Goal: Use online tool/utility: Utilize a website feature to perform a specific function

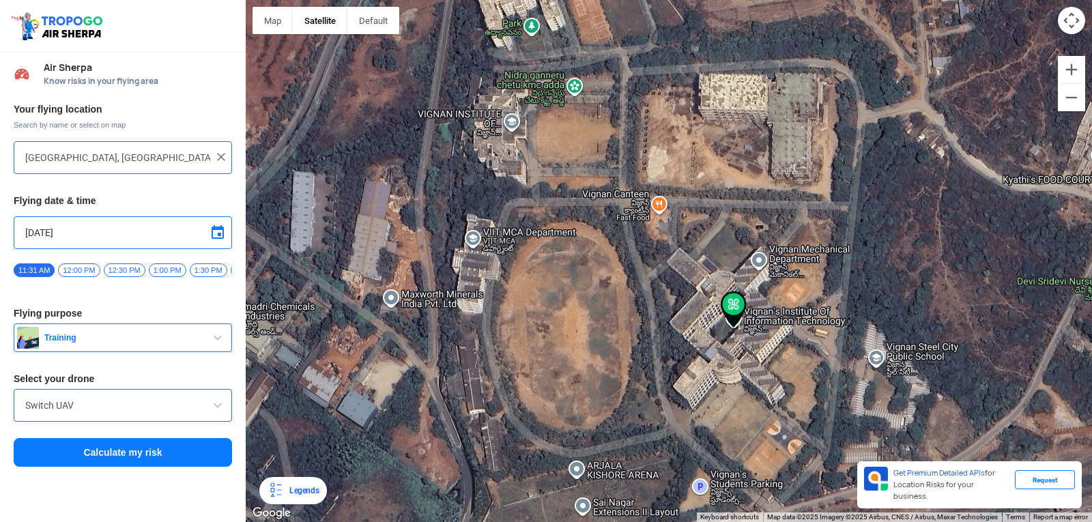
click at [134, 402] on div "Switch UAV" at bounding box center [123, 405] width 218 height 33
click at [132, 411] on input "Switch UAV" at bounding box center [122, 405] width 195 height 16
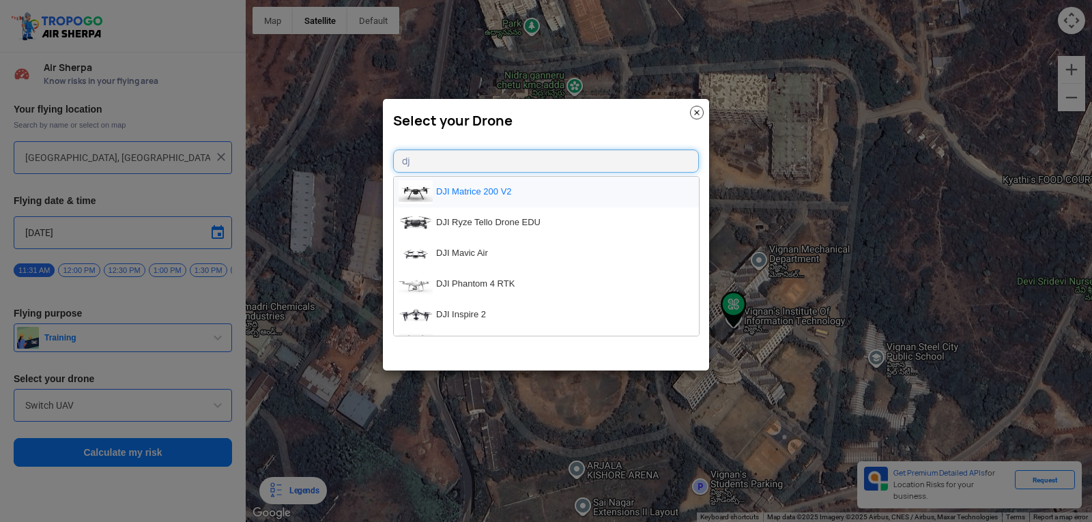
type input "dj"
click at [572, 194] on li "DJI Matrice 200 V2" at bounding box center [546, 192] width 305 height 31
type input "DJI Matrice 200 V2"
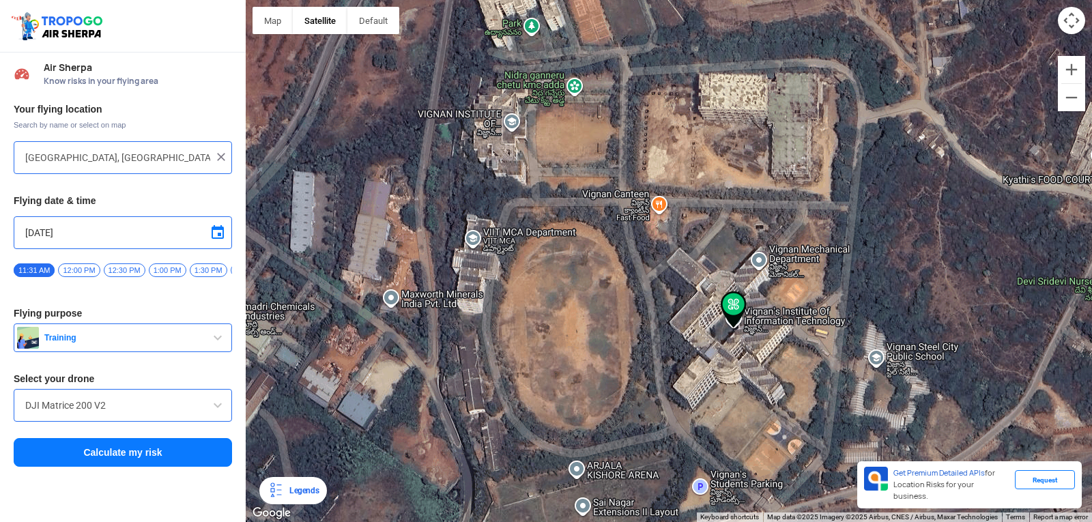
click at [194, 453] on button "Calculate my risk" at bounding box center [123, 452] width 218 height 29
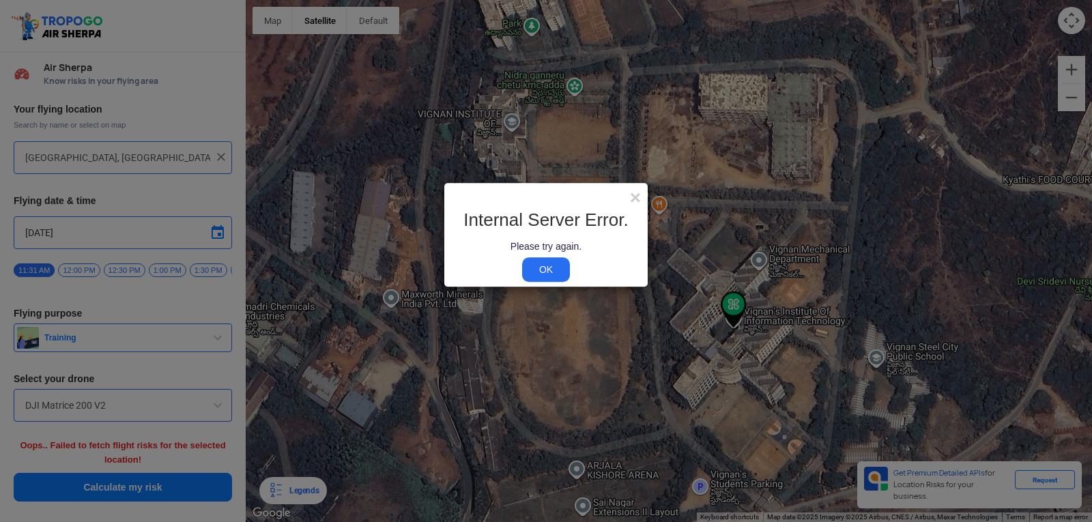
click at [551, 263] on link "OK" at bounding box center [546, 269] width 48 height 25
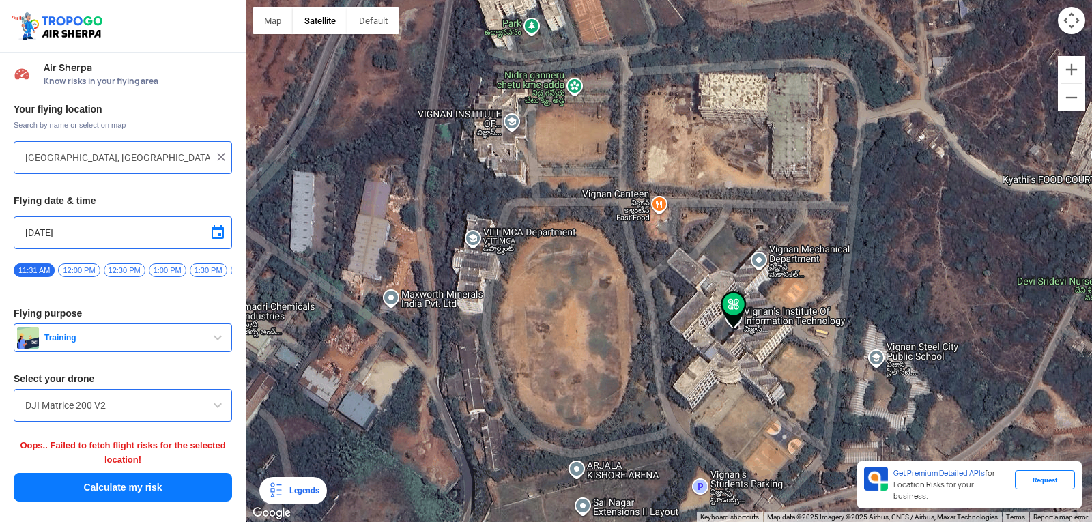
click at [213, 474] on div "Your flying location Search by name or select on map [GEOGRAPHIC_DATA], [GEOGRA…" at bounding box center [123, 302] width 246 height 413
click at [212, 490] on button "Calculate my risk" at bounding box center [123, 487] width 218 height 29
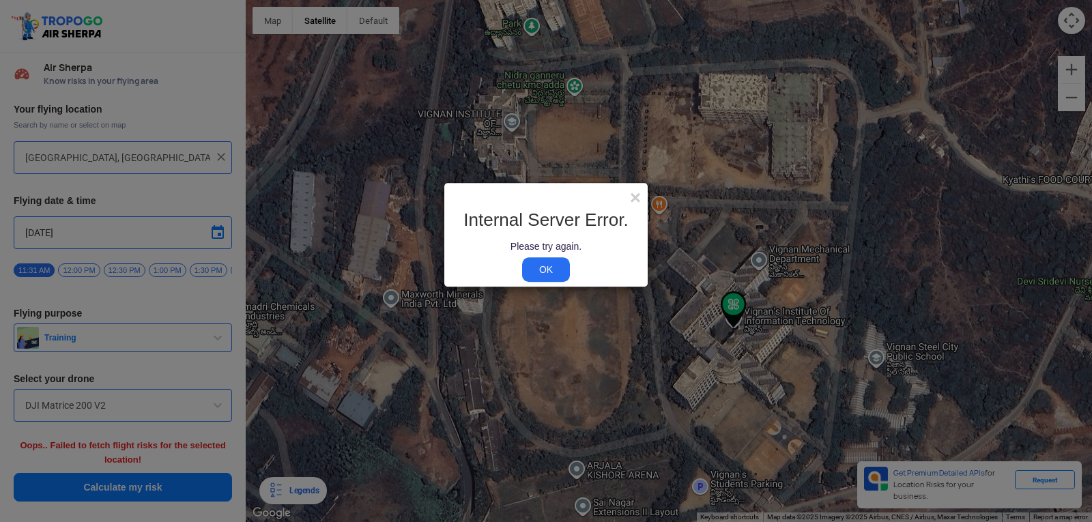
click at [554, 263] on link "OK" at bounding box center [546, 269] width 48 height 25
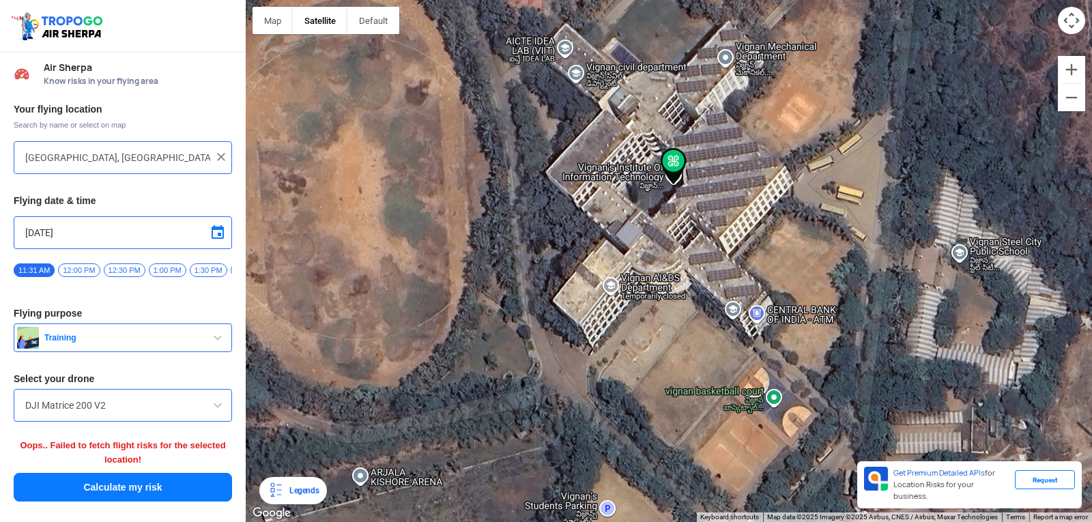
drag, startPoint x: 724, startPoint y: 426, endPoint x: 641, endPoint y: 82, distance: 354.5
click at [641, 82] on div at bounding box center [669, 261] width 846 height 522
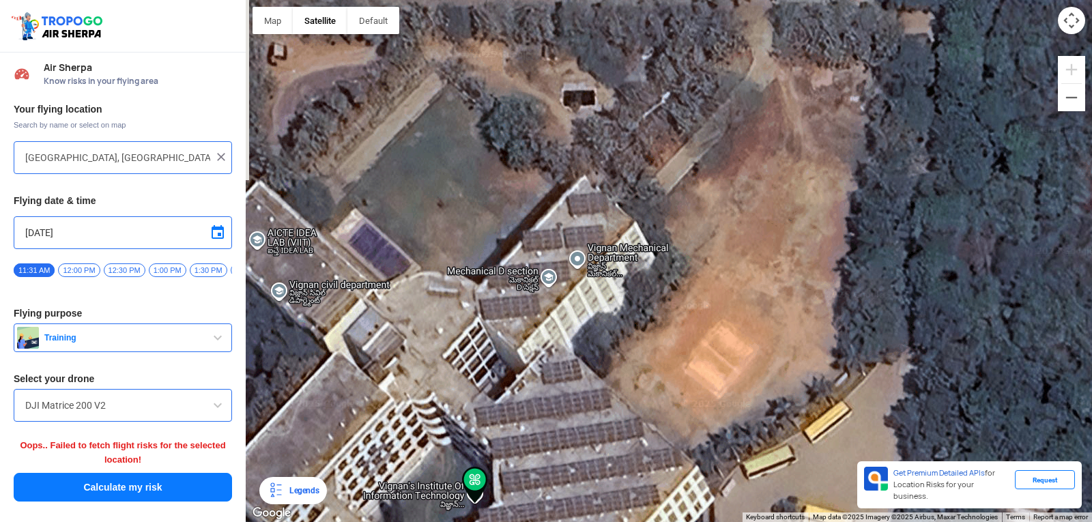
drag, startPoint x: 772, startPoint y: 237, endPoint x: 570, endPoint y: 554, distance: 375.9
click at [570, 521] on html "Location Risk Score Air Sherpa Know risks in your flying area Your flying locat…" at bounding box center [546, 261] width 1092 height 522
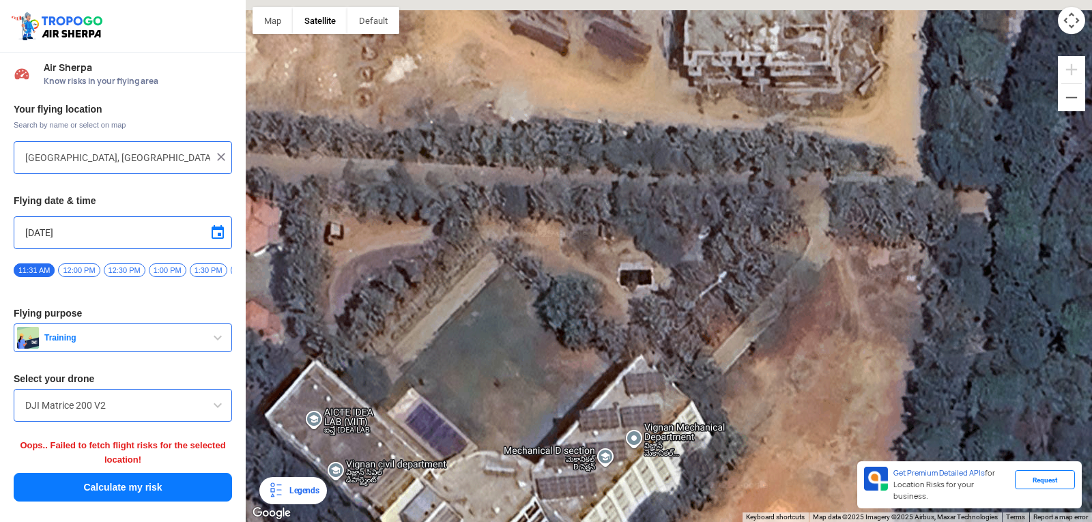
drag, startPoint x: 555, startPoint y: 359, endPoint x: 635, endPoint y: 554, distance: 211.1
click at [635, 521] on html "Location Risk Score Air Sherpa Know risks in your flying area Your flying locat…" at bounding box center [546, 261] width 1092 height 522
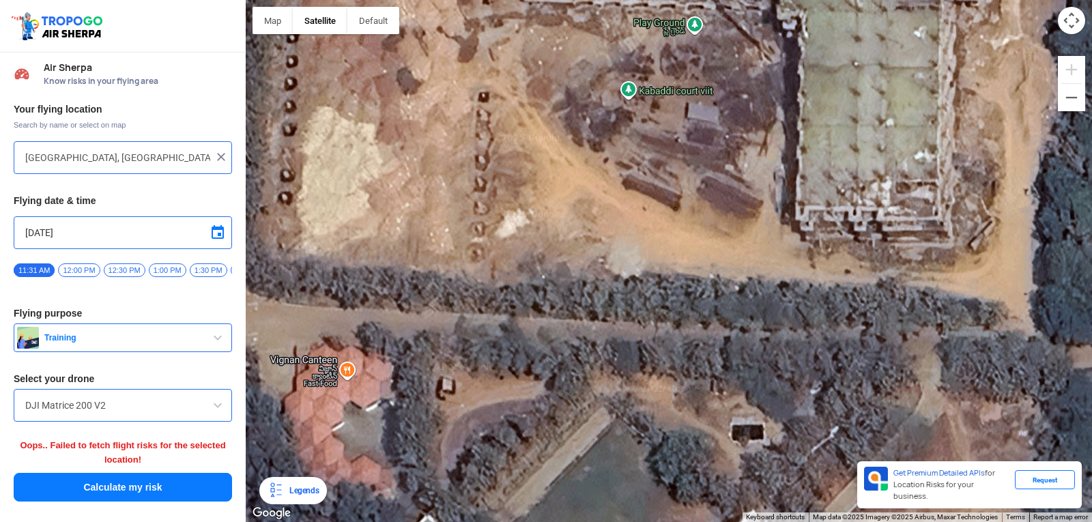
drag, startPoint x: 644, startPoint y: 407, endPoint x: 729, endPoint y: 554, distance: 169.7
click at [729, 521] on html "Location Risk Score Air Sherpa Know risks in your flying area Your flying locat…" at bounding box center [546, 261] width 1092 height 522
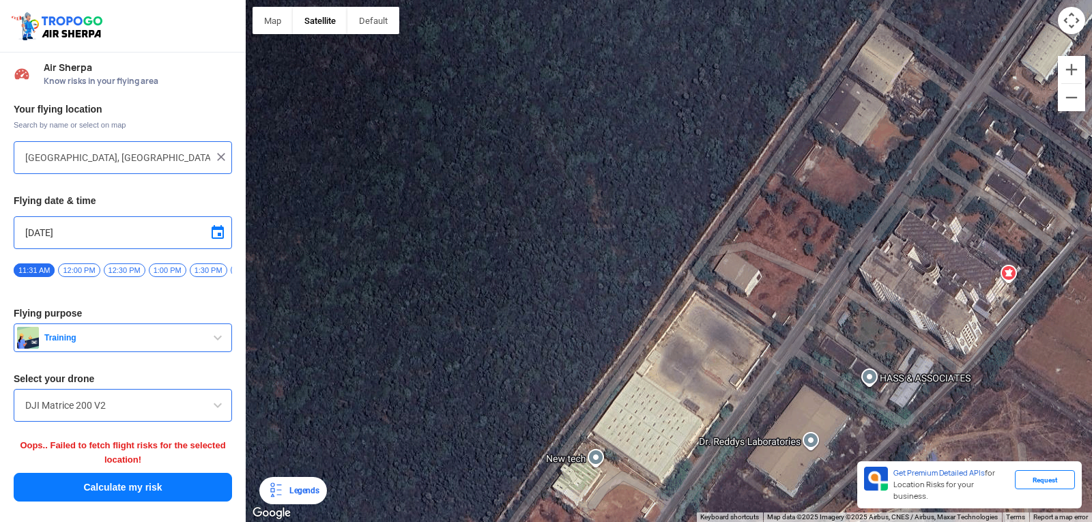
drag, startPoint x: 373, startPoint y: 165, endPoint x: 597, endPoint y: 348, distance: 289.5
click at [640, 397] on div at bounding box center [669, 261] width 846 height 522
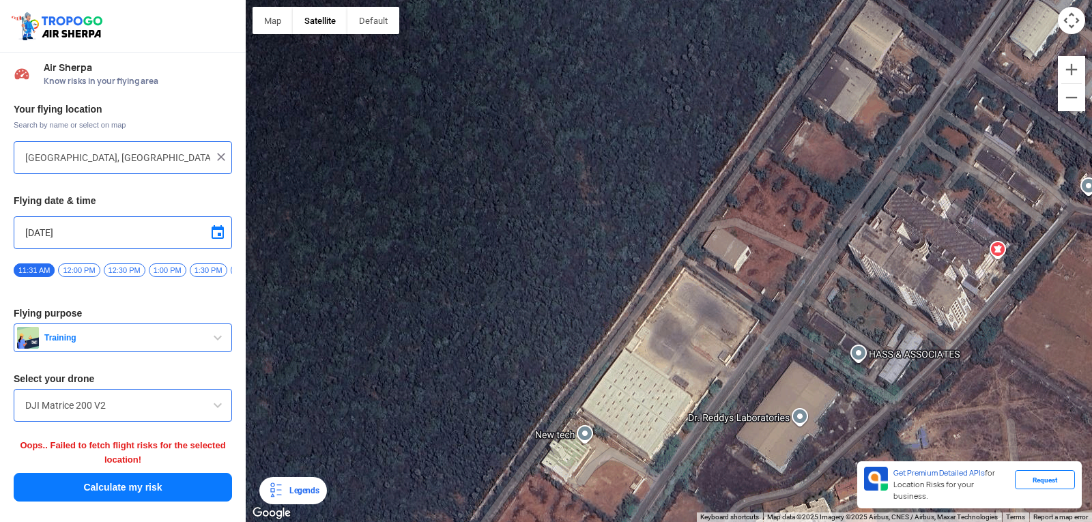
drag, startPoint x: 593, startPoint y: 343, endPoint x: 896, endPoint y: 514, distance: 348.3
click at [896, 514] on div "Map Terrain Satellite Labels Legends Get Premium Detailed APIs for Location Ris…" at bounding box center [669, 261] width 846 height 522
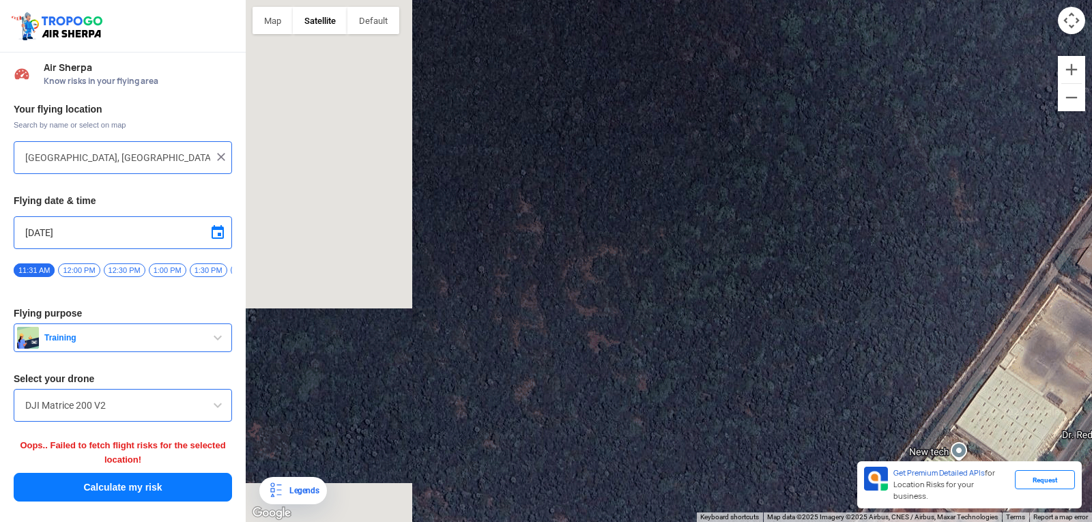
drag, startPoint x: 860, startPoint y: 459, endPoint x: 1091, endPoint y: 437, distance: 231.7
click at [1091, 438] on div at bounding box center [669, 261] width 846 height 522
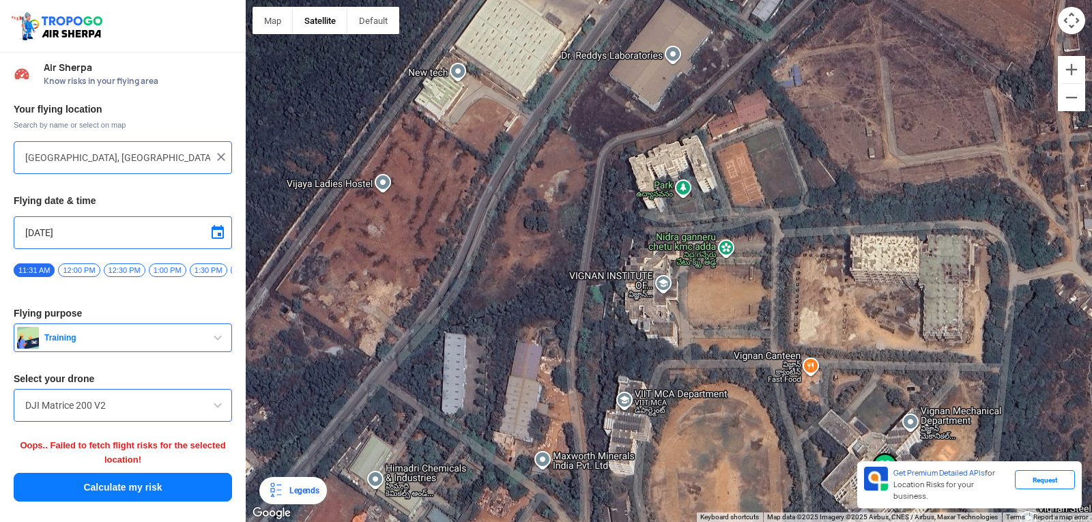
drag, startPoint x: 1084, startPoint y: 431, endPoint x: 581, endPoint y: 55, distance: 626.9
click at [581, 55] on div at bounding box center [669, 261] width 846 height 522
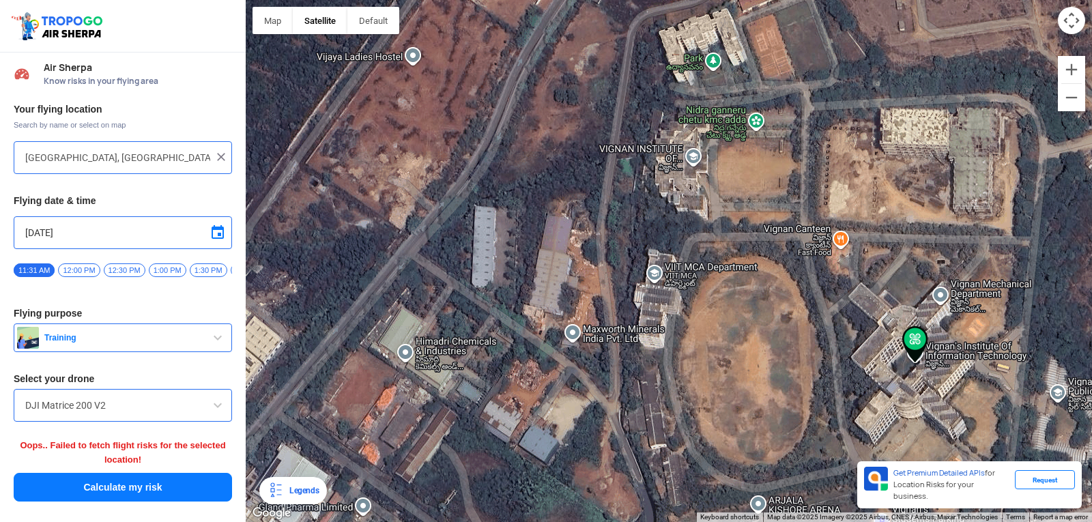
drag, startPoint x: 667, startPoint y: 68, endPoint x: 698, endPoint y: -59, distance: 130.6
click at [698, 0] on html "Location Risk Score Air Sherpa Know risks in your flying area Your flying locat…" at bounding box center [546, 261] width 1092 height 522
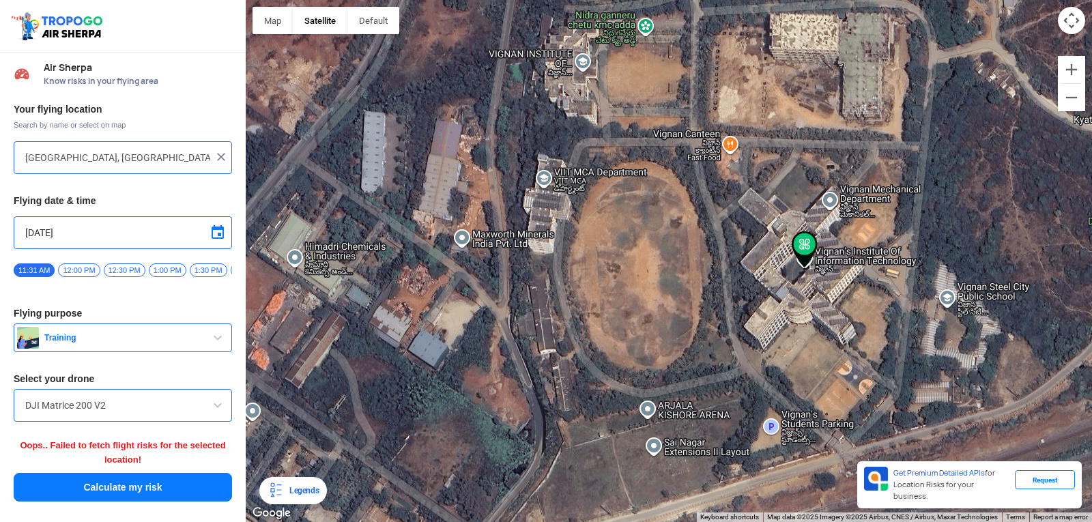
drag, startPoint x: 954, startPoint y: 358, endPoint x: 835, endPoint y: 257, distance: 156.3
click at [835, 257] on div at bounding box center [669, 261] width 846 height 522
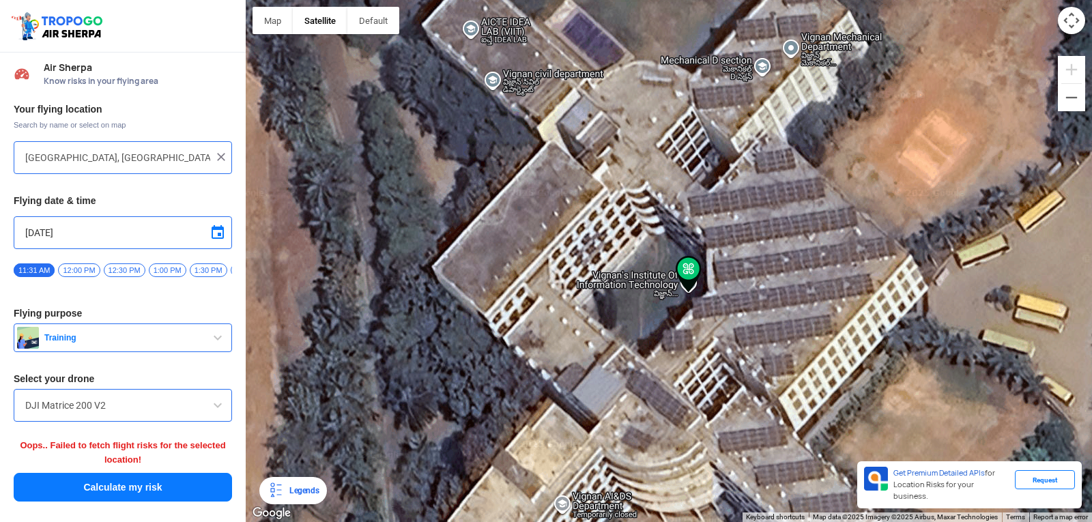
click at [146, 489] on button "Calculate my risk" at bounding box center [123, 487] width 218 height 29
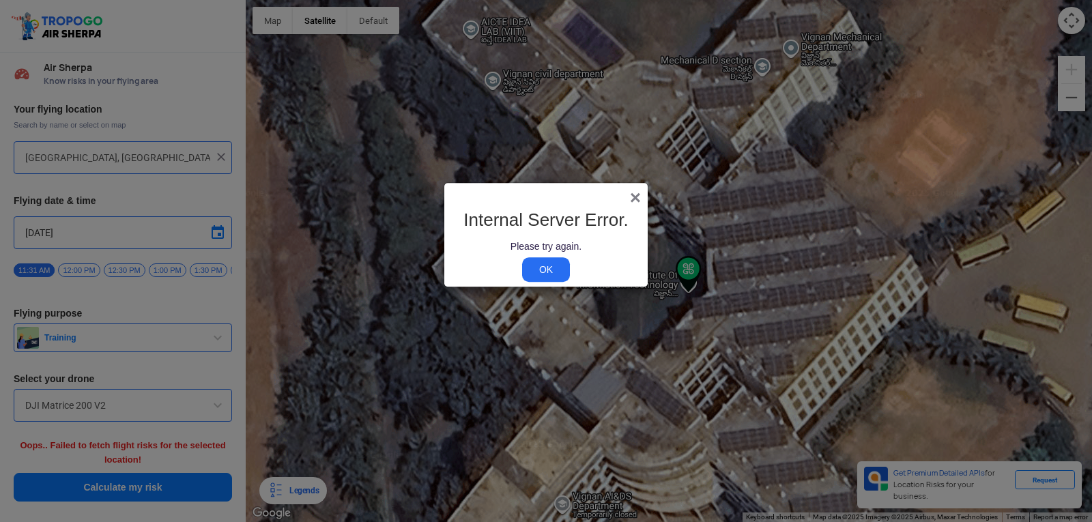
click at [630, 190] on span "×" at bounding box center [635, 197] width 11 height 21
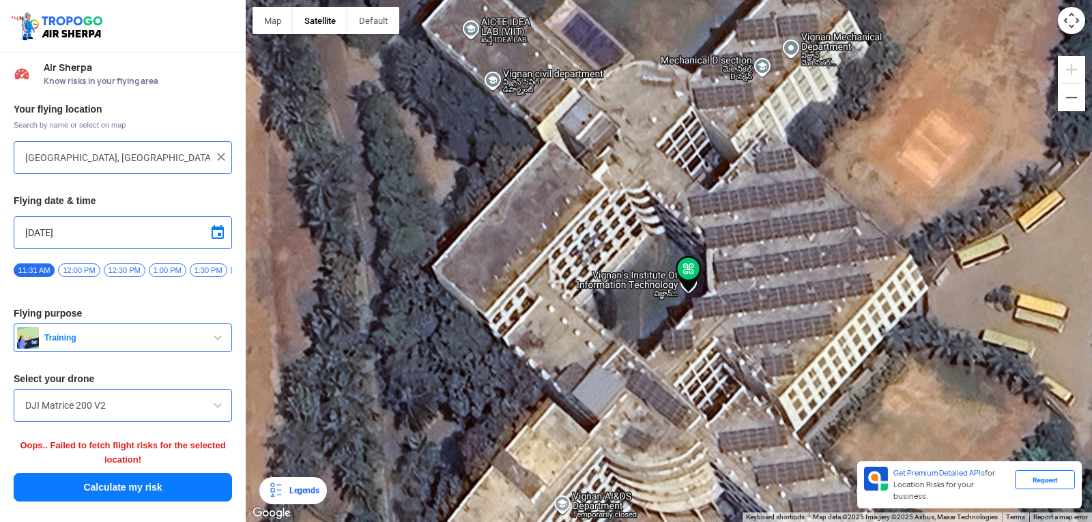
click at [85, 267] on span "12:00 PM" at bounding box center [79, 270] width 42 height 14
click at [154, 484] on button "Calculate my risk" at bounding box center [123, 487] width 218 height 29
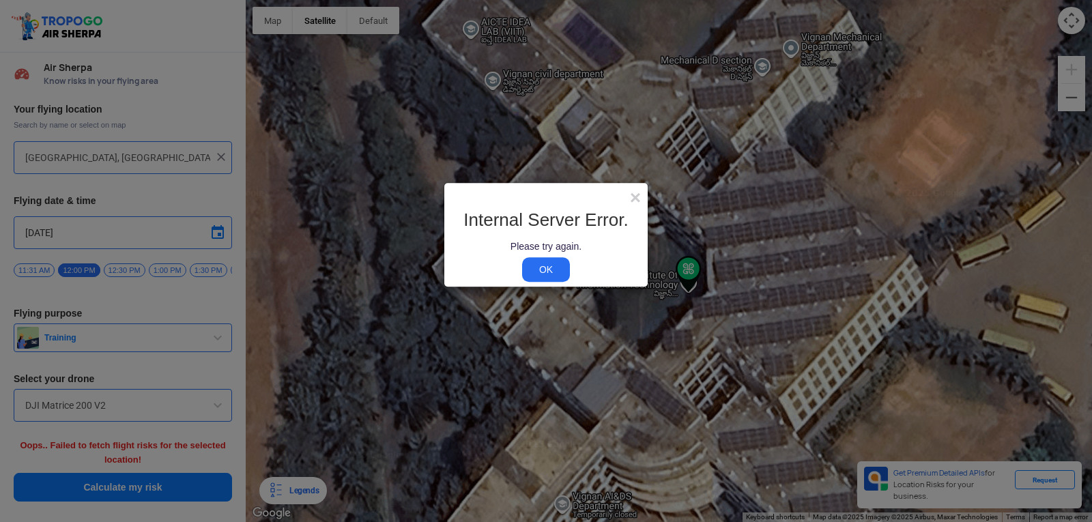
click at [542, 267] on link "OK" at bounding box center [546, 269] width 48 height 25
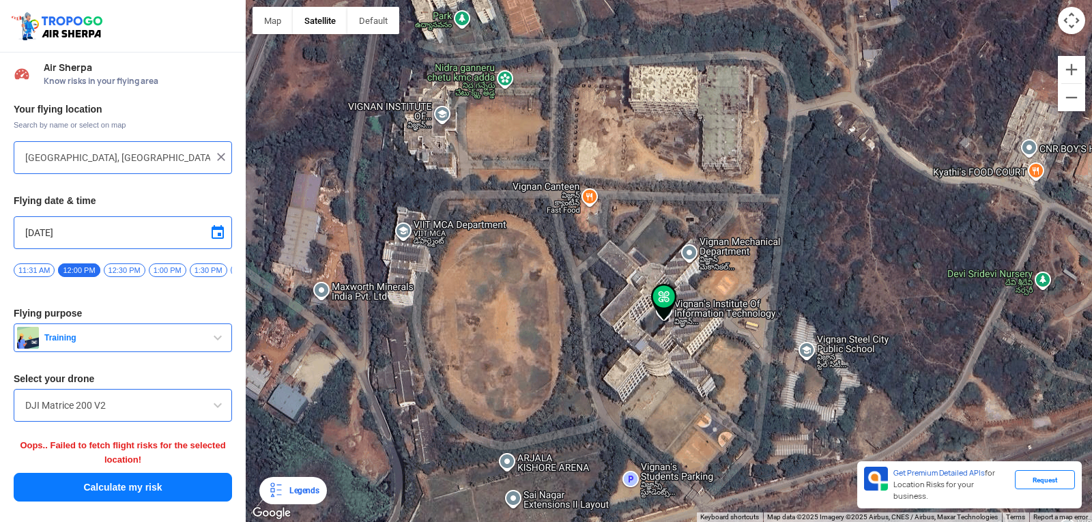
click at [189, 484] on button "Calculate my risk" at bounding box center [123, 487] width 218 height 29
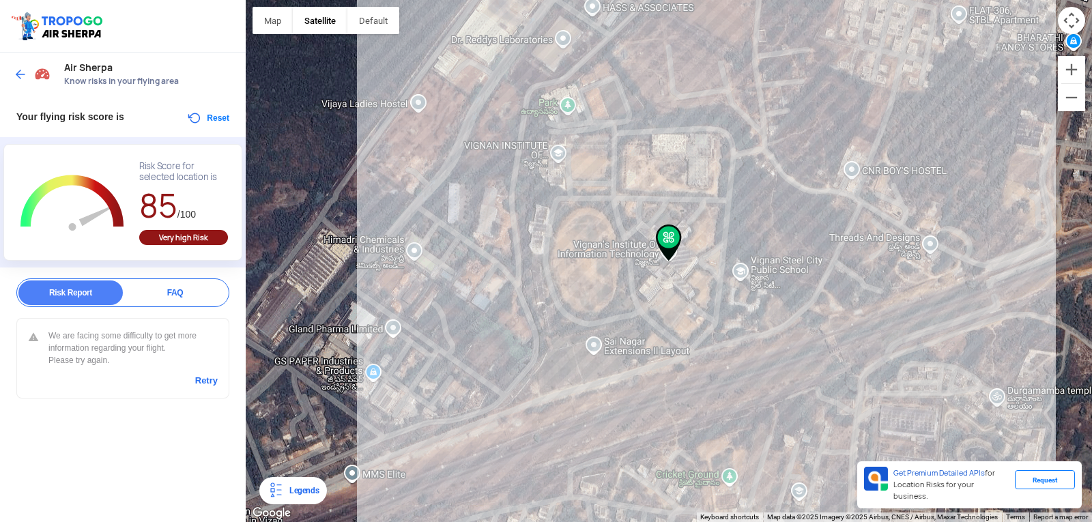
click at [205, 382] on link "Retry" at bounding box center [206, 381] width 23 height 12
click at [211, 379] on link "Retry" at bounding box center [206, 381] width 23 height 12
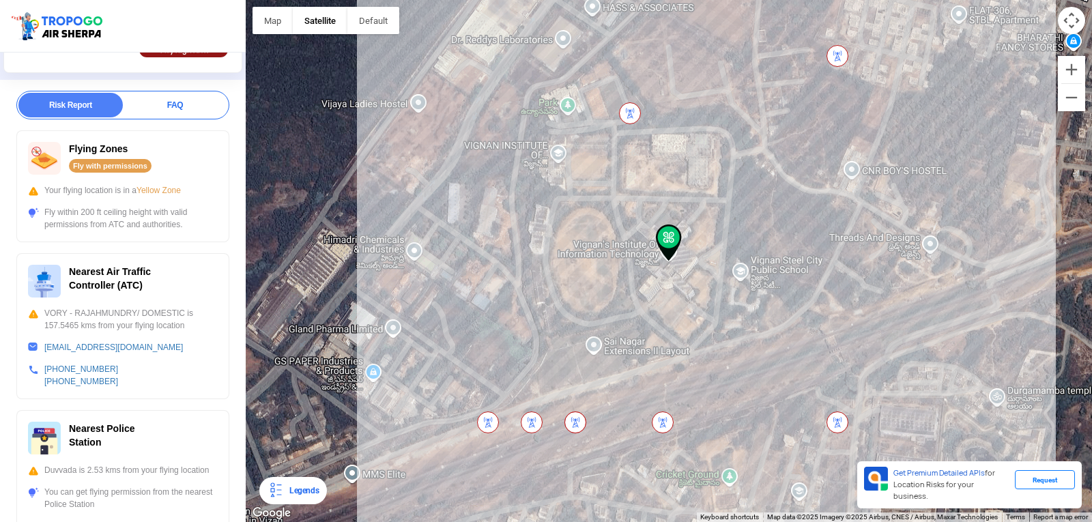
scroll to position [273, 0]
